Goal: Task Accomplishment & Management: Manage account settings

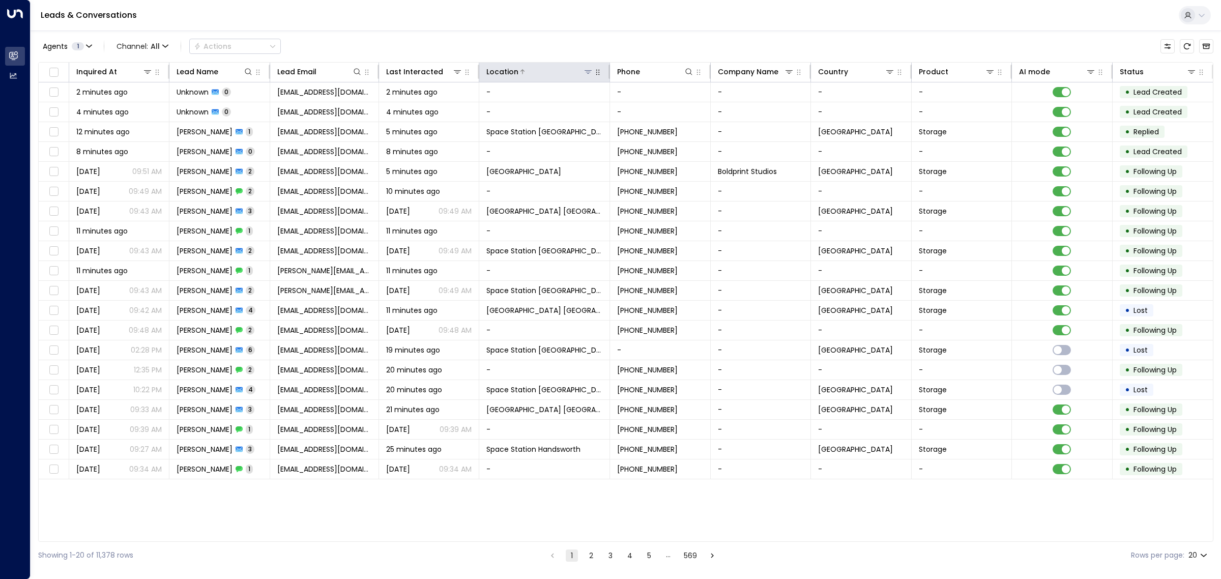
click at [586, 72] on icon at bounding box center [588, 72] width 8 height 8
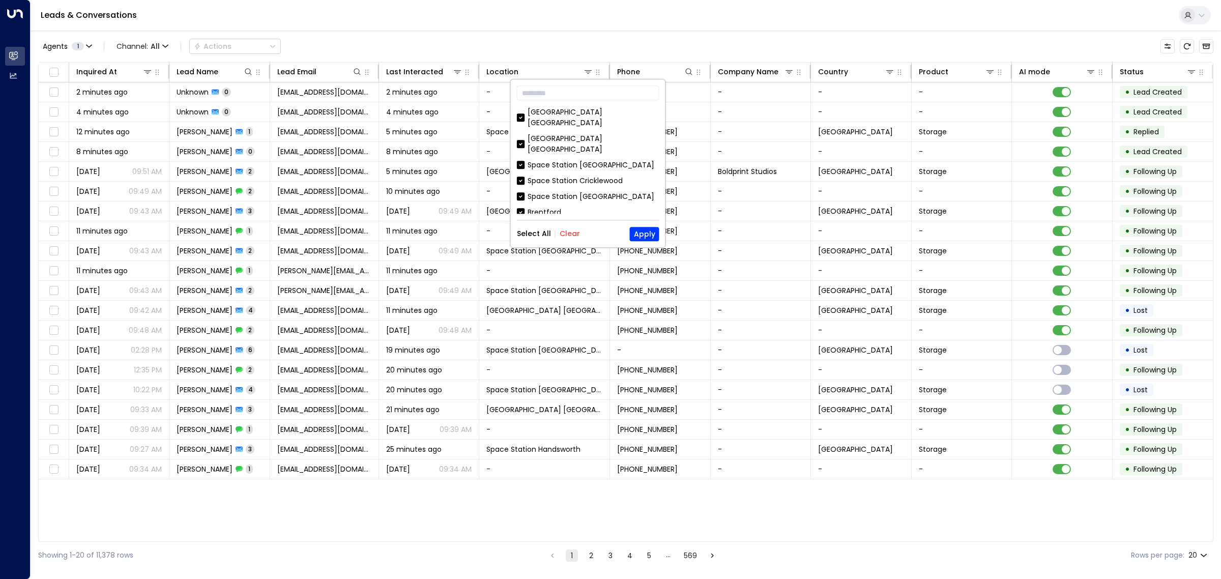
click at [571, 230] on button "Clear" at bounding box center [570, 234] width 20 height 8
click at [552, 167] on div "Space Station [GEOGRAPHIC_DATA]" at bounding box center [591, 172] width 127 height 11
click at [638, 231] on button "Apply" at bounding box center [645, 234] width 30 height 14
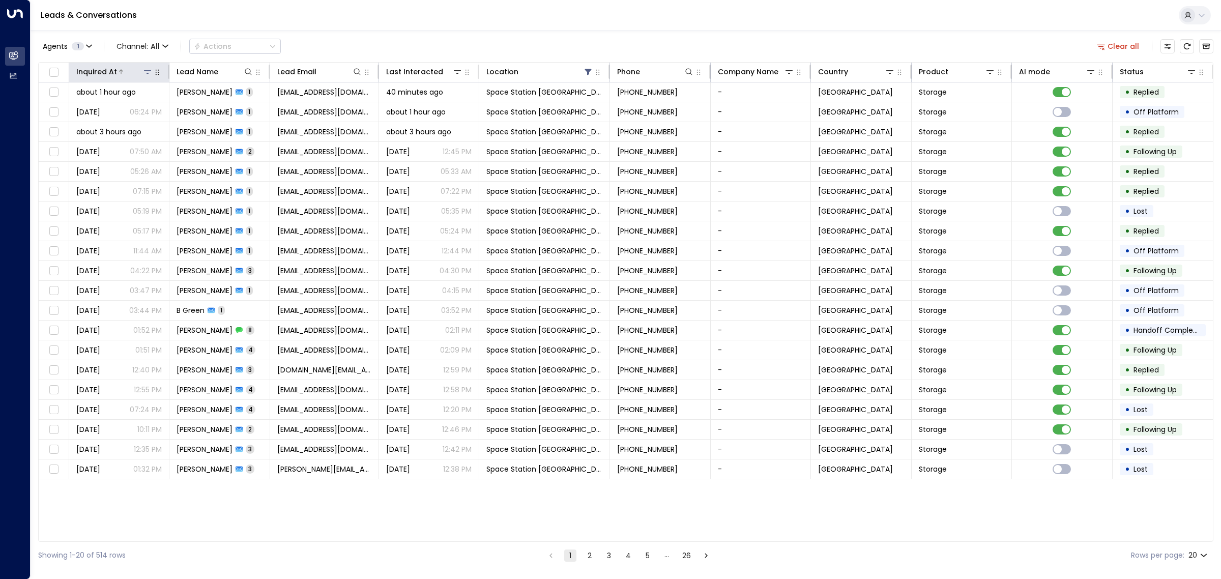
click at [123, 71] on div at bounding box center [135, 72] width 36 height 10
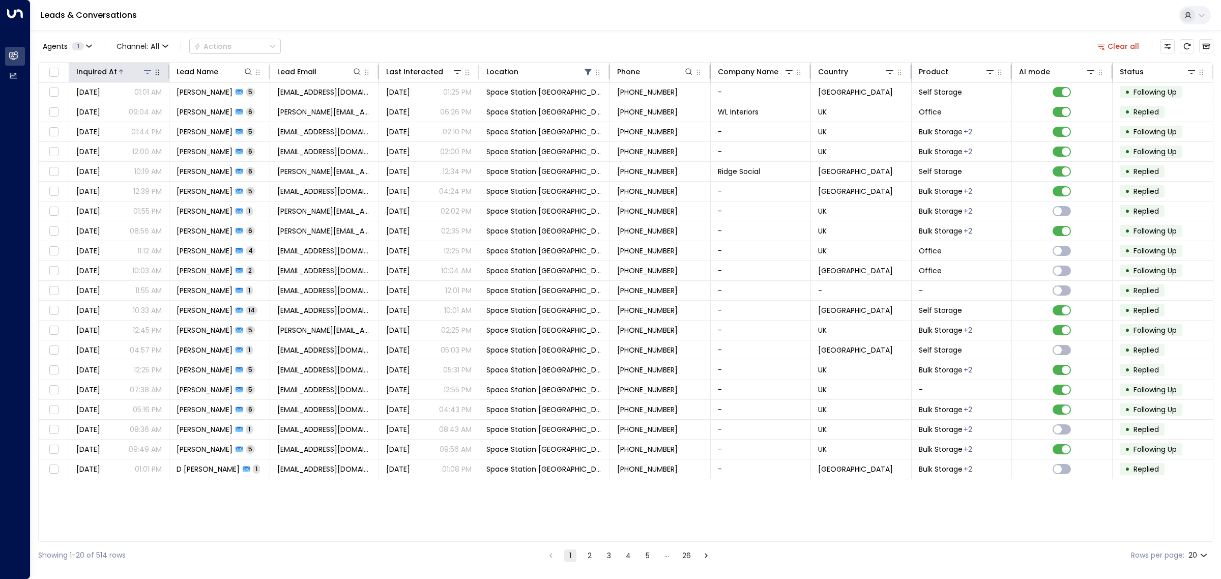
click at [123, 70] on div at bounding box center [135, 72] width 36 height 10
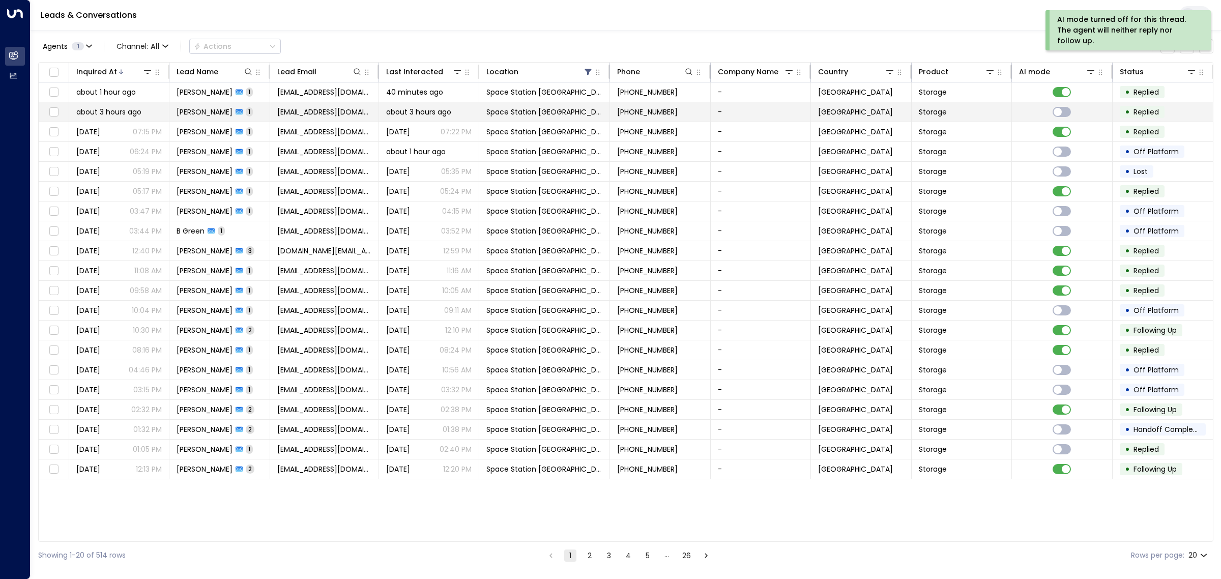
drag, startPoint x: 929, startPoint y: 109, endPoint x: 916, endPoint y: 110, distance: 12.8
click at [916, 110] on td "Storage" at bounding box center [962, 111] width 100 height 19
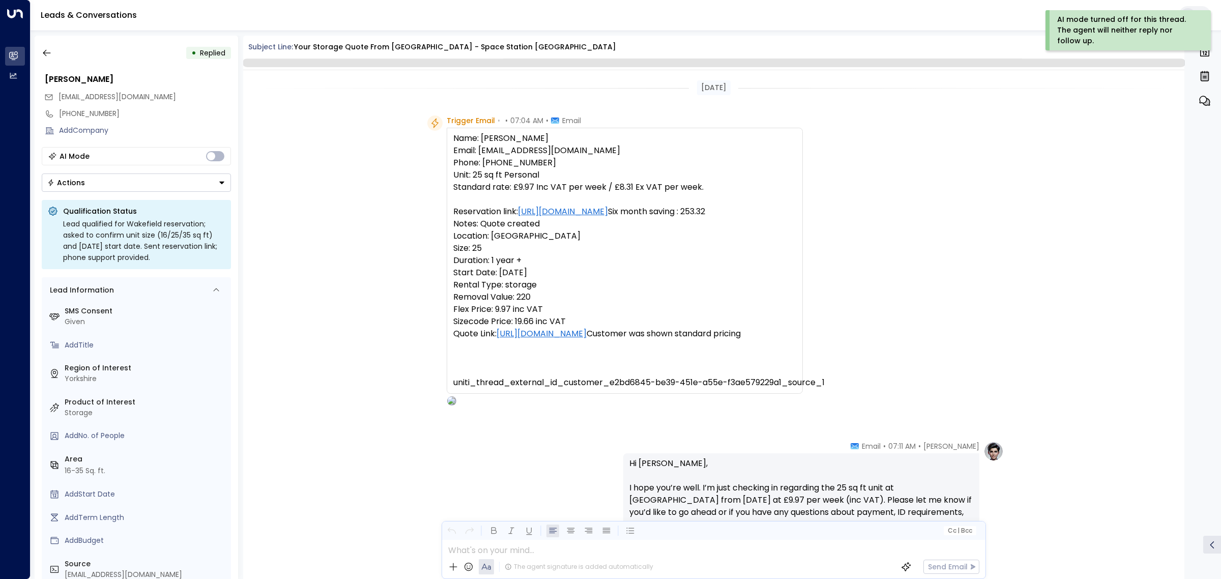
scroll to position [180, 0]
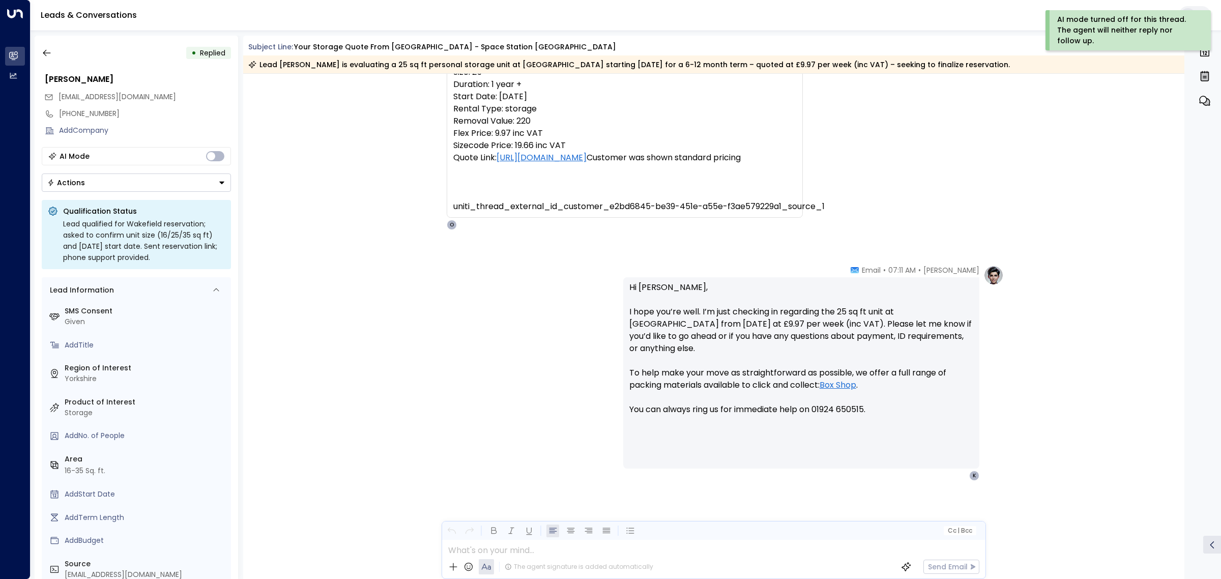
click at [164, 158] on div "AI Mode" at bounding box center [136, 156] width 189 height 18
click at [162, 187] on button "Actions" at bounding box center [136, 183] width 189 height 18
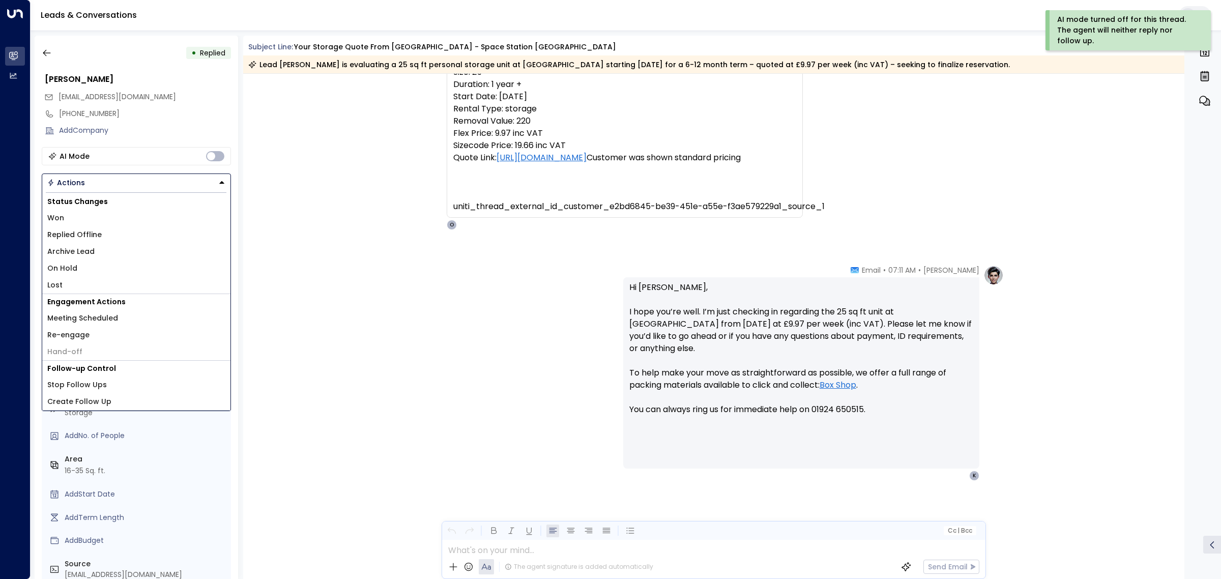
click at [129, 225] on li "Won" at bounding box center [136, 218] width 188 height 17
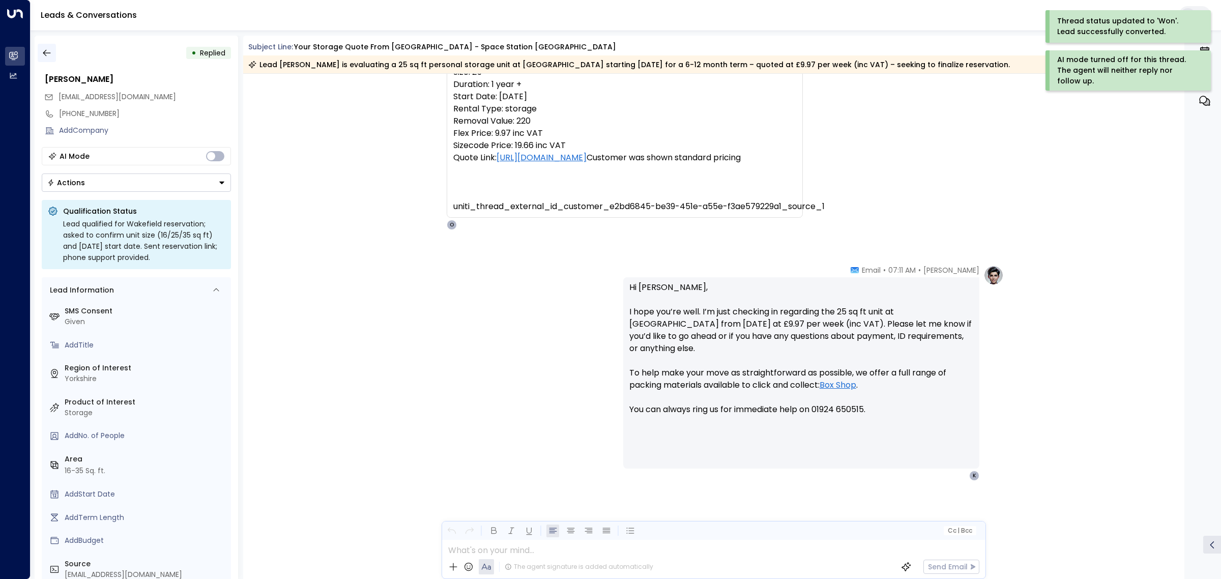
click at [47, 57] on icon "button" at bounding box center [47, 53] width 10 height 10
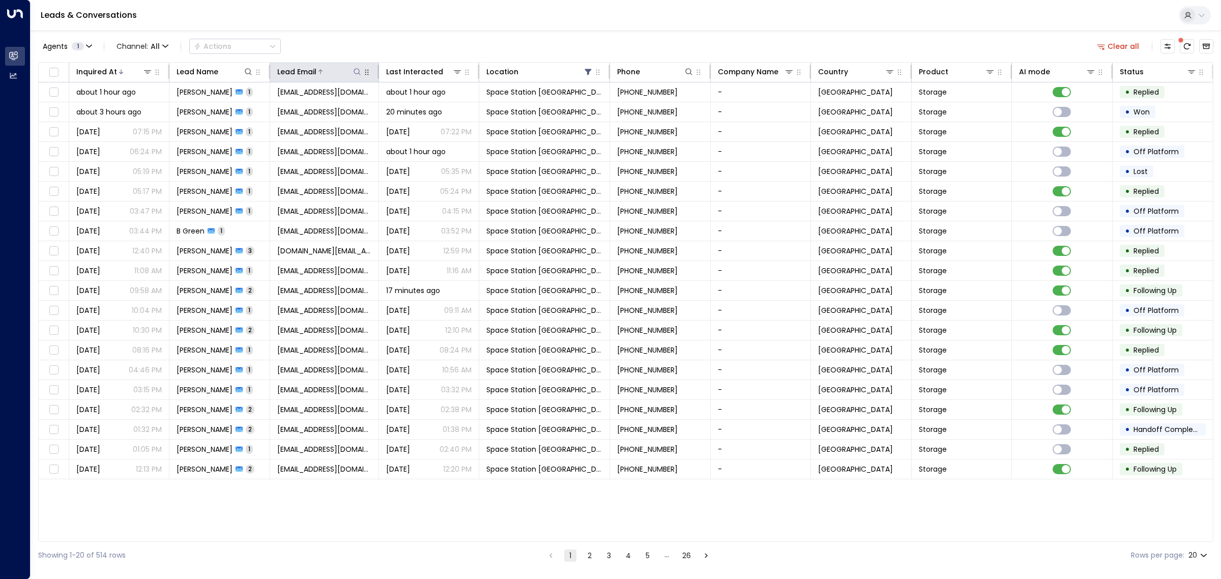
click at [354, 72] on icon at bounding box center [357, 71] width 7 height 7
click at [338, 107] on input "text" at bounding box center [356, 108] width 140 height 19
type input "**********"
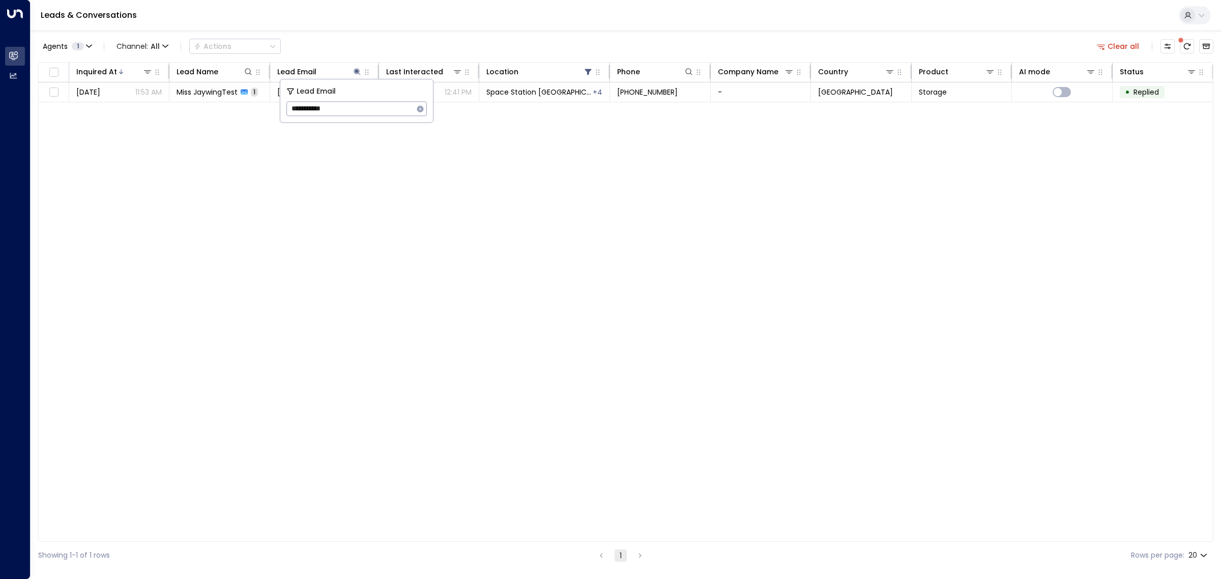
click at [361, 43] on div "Agents 1 Channel: All Actions Clear all" at bounding box center [625, 46] width 1175 height 21
click at [359, 74] on icon at bounding box center [357, 71] width 7 height 7
drag, startPoint x: 346, startPoint y: 110, endPoint x: 286, endPoint y: 110, distance: 59.5
click at [286, 110] on input "**********" at bounding box center [349, 108] width 127 height 19
type input "**********"
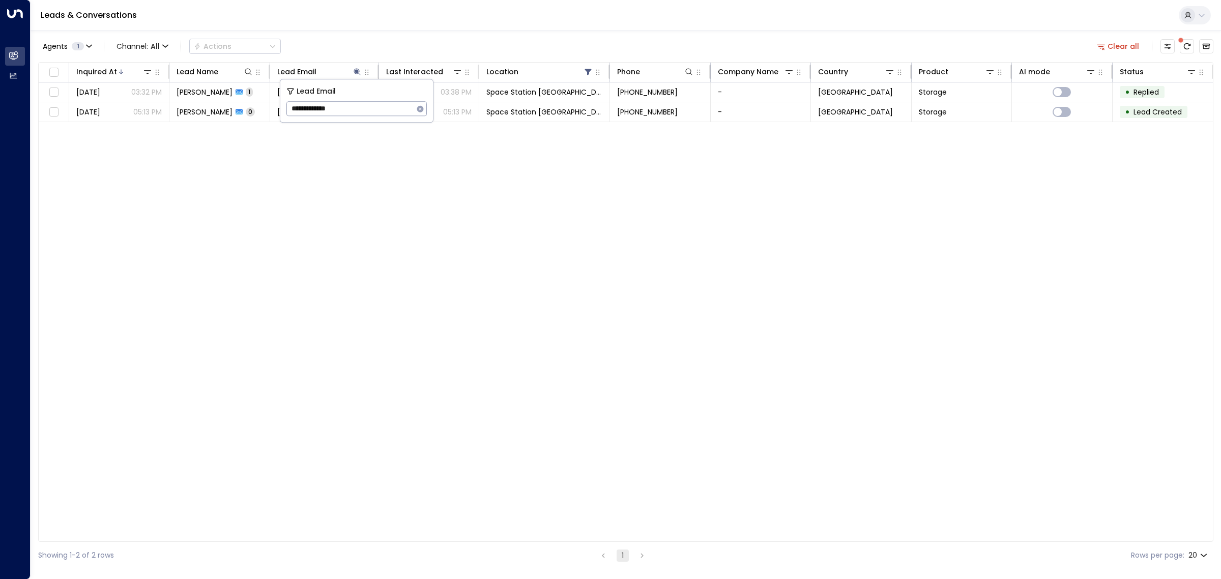
click at [296, 197] on div "Inquired At Lead Name Lead Email Last Interacted Location Phone Company Name Co…" at bounding box center [625, 302] width 1175 height 480
drag, startPoint x: 278, startPoint y: 113, endPoint x: 331, endPoint y: 118, distance: 53.1
click at [331, 118] on td "[EMAIL_ADDRESS][DOMAIN_NAME]" at bounding box center [324, 111] width 109 height 19
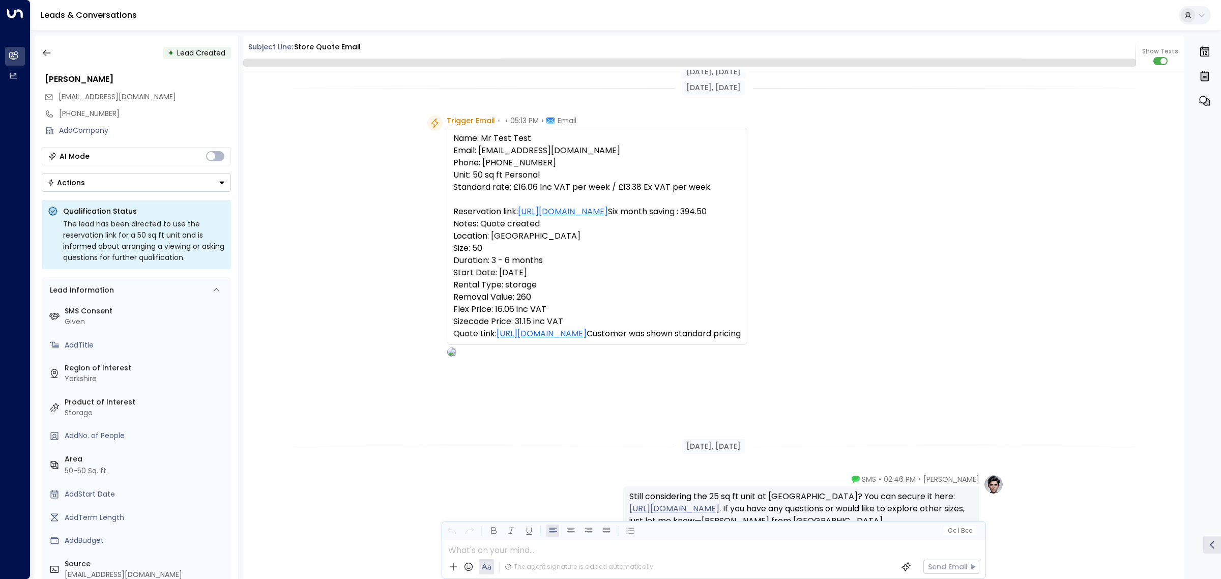
scroll to position [274, 0]
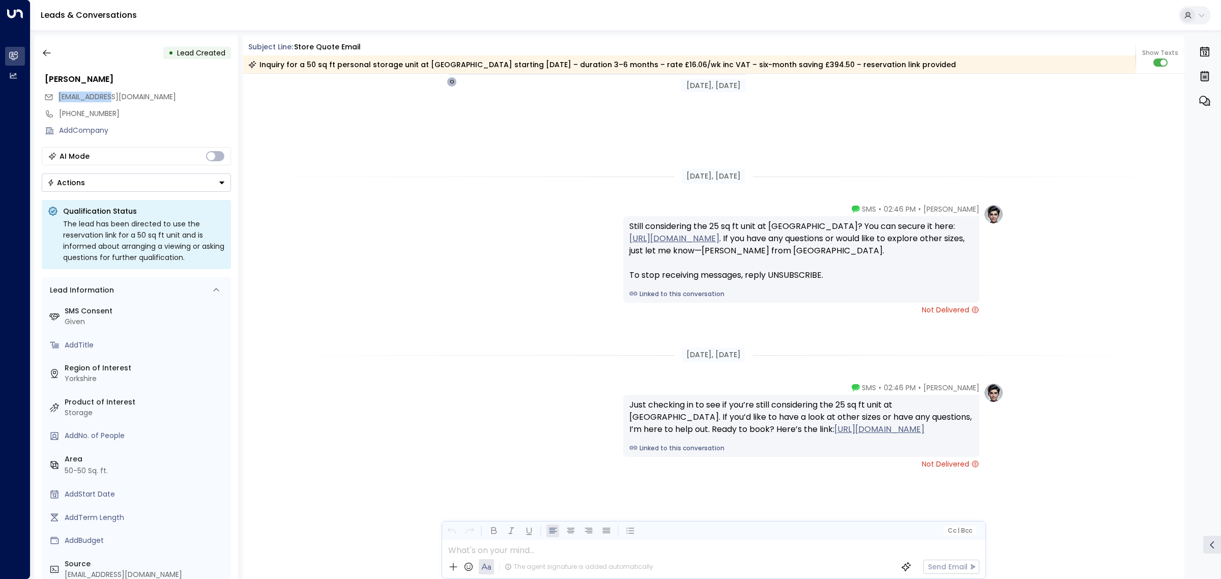
drag, startPoint x: 110, startPoint y: 96, endPoint x: 60, endPoint y: 95, distance: 50.9
click at [60, 95] on span "[EMAIL_ADDRESS][DOMAIN_NAME]" at bounding box center [118, 97] width 118 height 10
copy span "[EMAIL_ADDRESS][DOMAIN_NAME]"
click at [55, 50] on button "button" at bounding box center [47, 53] width 18 height 18
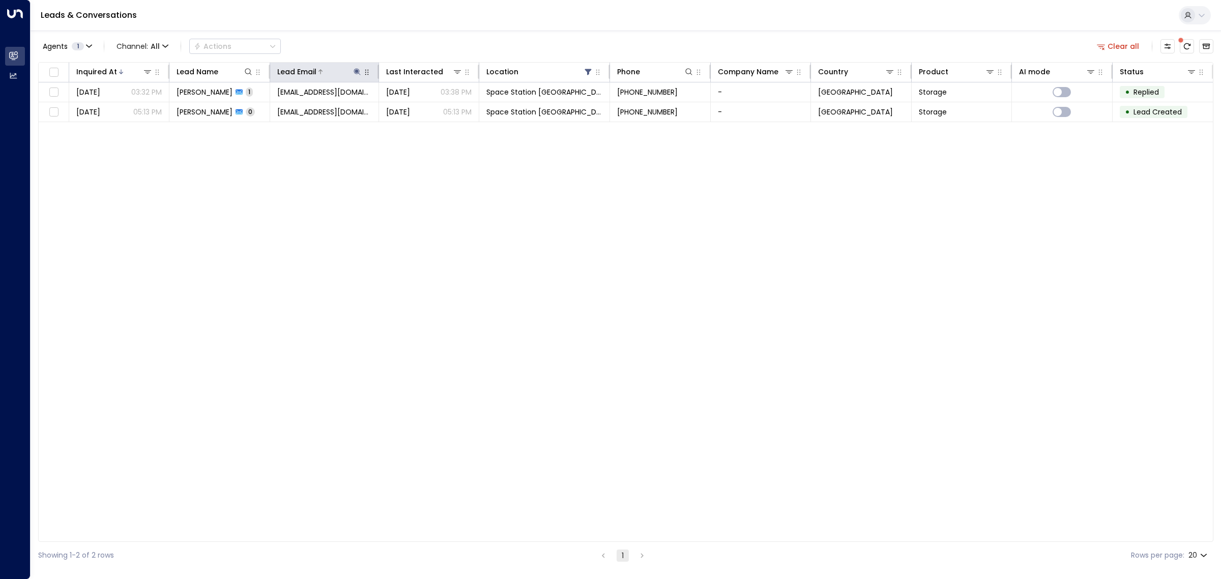
click at [353, 70] on icon at bounding box center [357, 72] width 8 height 8
drag, startPoint x: 355, startPoint y: 108, endPoint x: 288, endPoint y: 108, distance: 66.7
click at [288, 108] on input "**********" at bounding box center [349, 108] width 127 height 19
type input "**********"
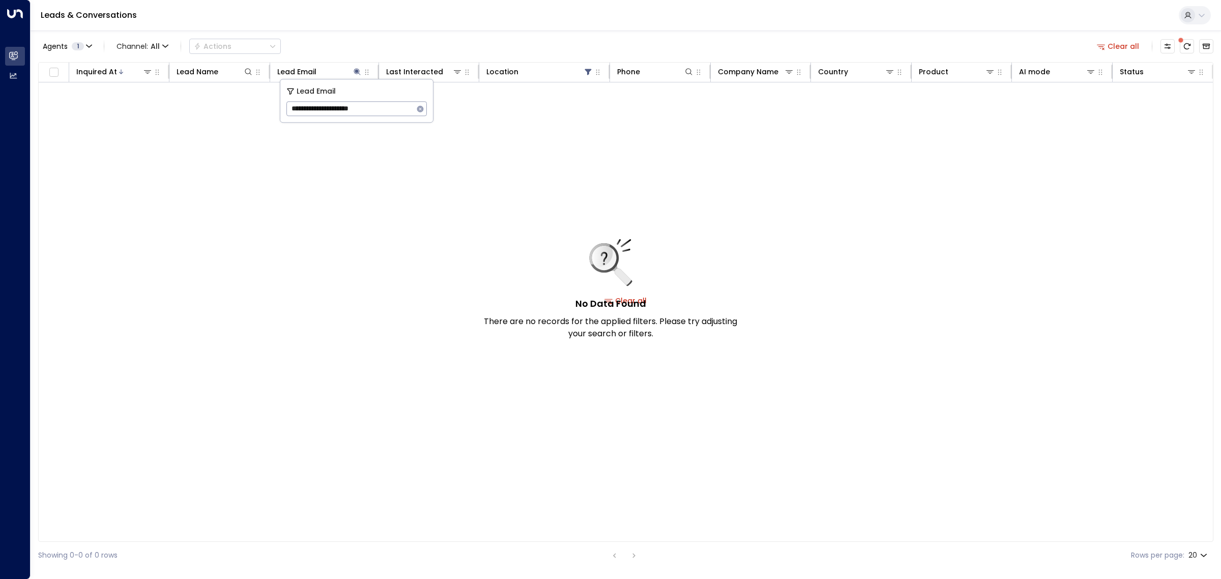
click at [333, 222] on div "No Data Found There are no records for the applied filters. Please try adjustin…" at bounding box center [626, 300] width 1174 height 437
click at [566, 186] on div "No Data Found There are no records for the applied filters. Please try adjustin…" at bounding box center [626, 300] width 1174 height 437
